Goal: Find specific page/section: Find specific page/section

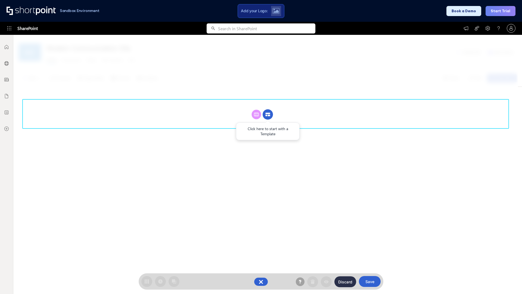
click at [268, 114] on circle at bounding box center [268, 114] width 10 height 10
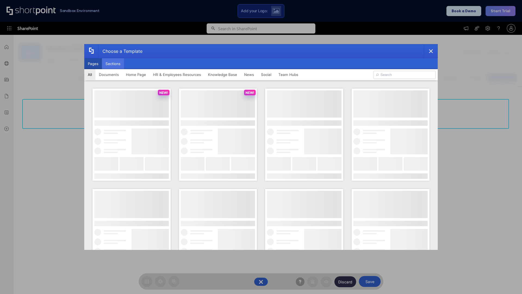
click at [113, 64] on button "Sections" at bounding box center [113, 63] width 22 height 11
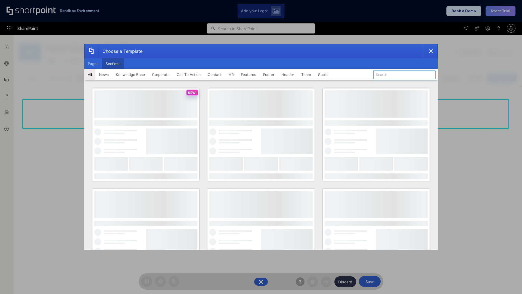
type input "Footer 2"
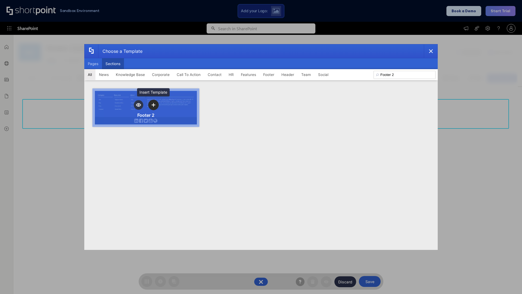
click at [153, 105] on icon "template selector" at bounding box center [154, 105] width 4 height 4
